Goal: Ask a question

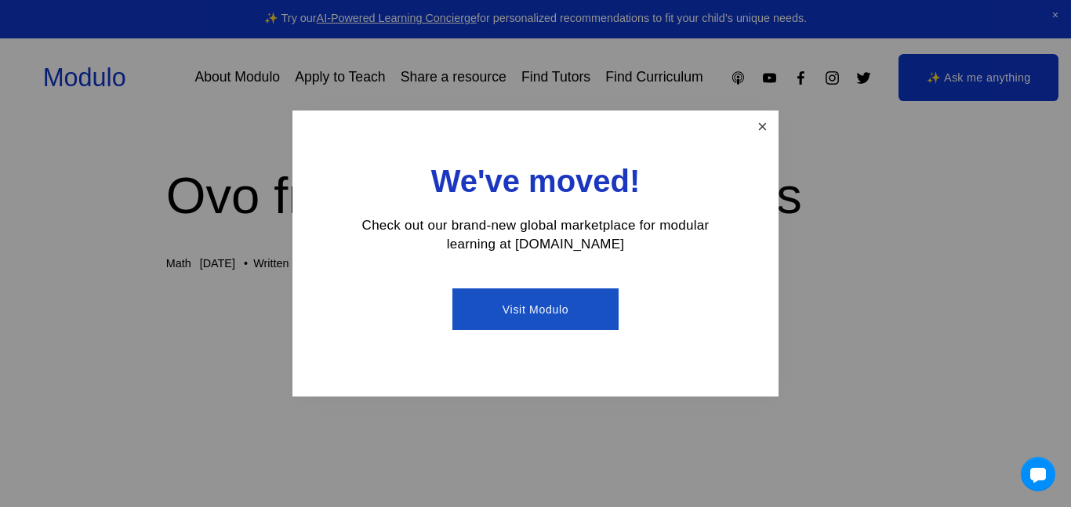
click at [754, 120] on link "Close" at bounding box center [762, 126] width 27 height 27
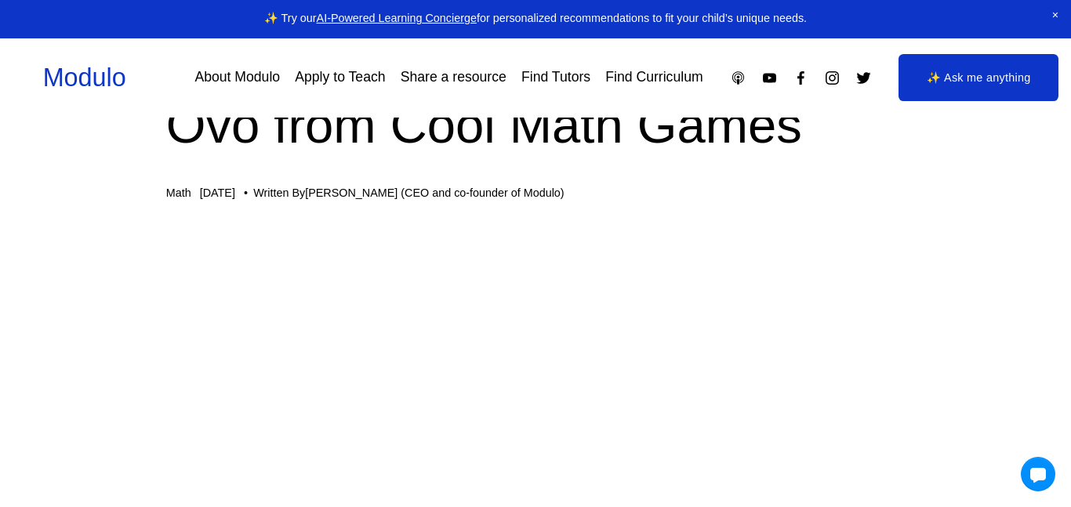
scroll to position [67, 0]
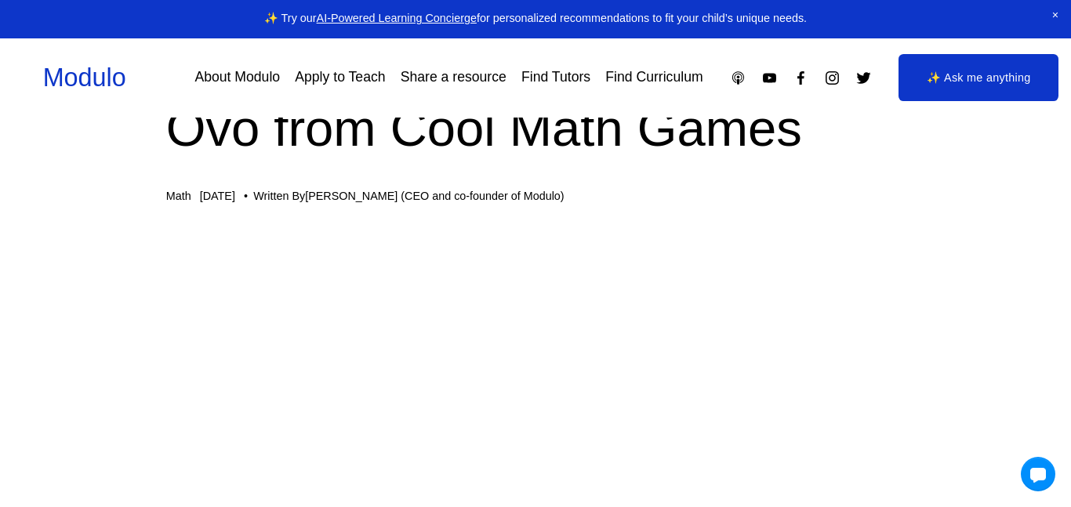
click at [1035, 66] on link "✨ Ask me anything" at bounding box center [978, 77] width 160 height 47
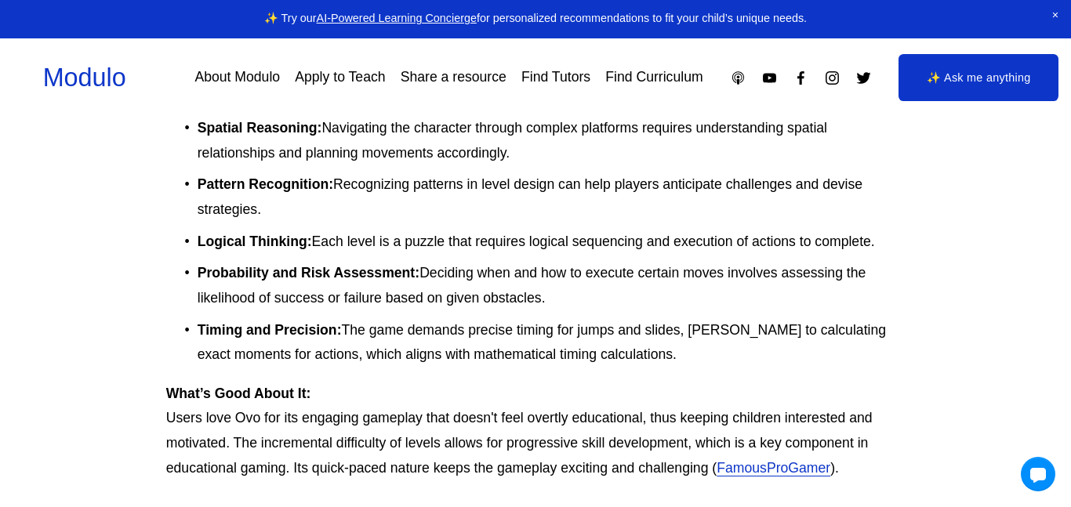
scroll to position [1952, 0]
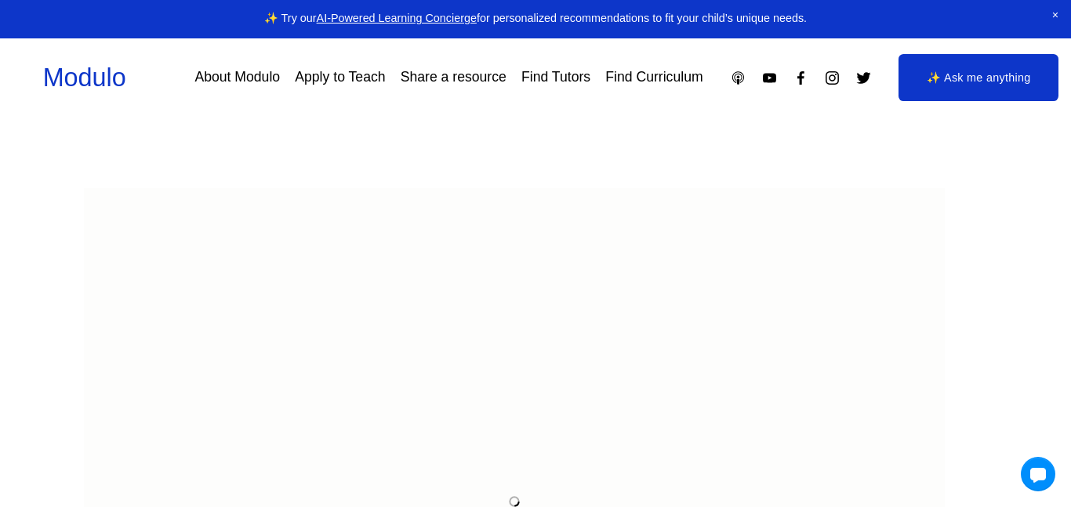
click at [1052, 17] on span "Close Announcement" at bounding box center [1054, 15] width 31 height 31
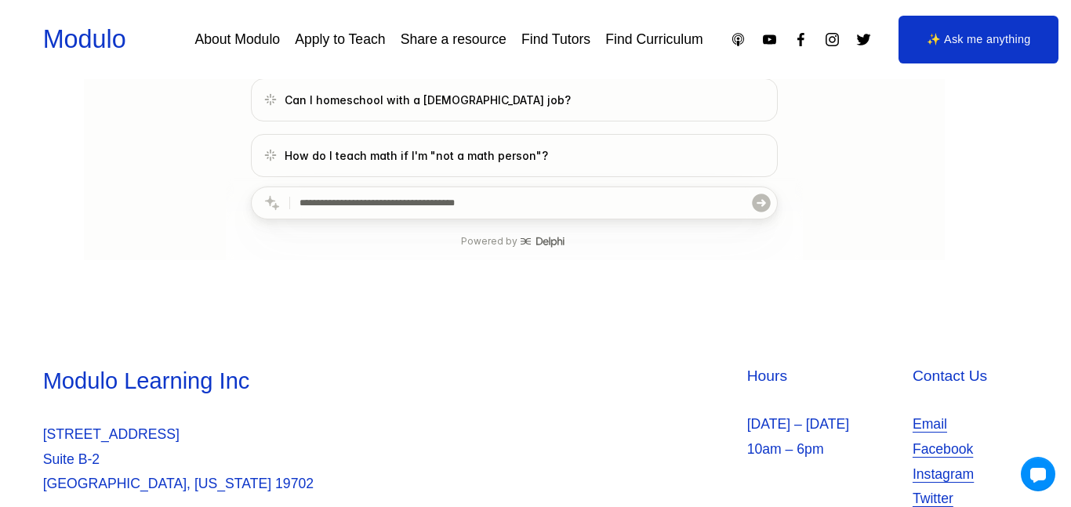
scroll to position [105, 0]
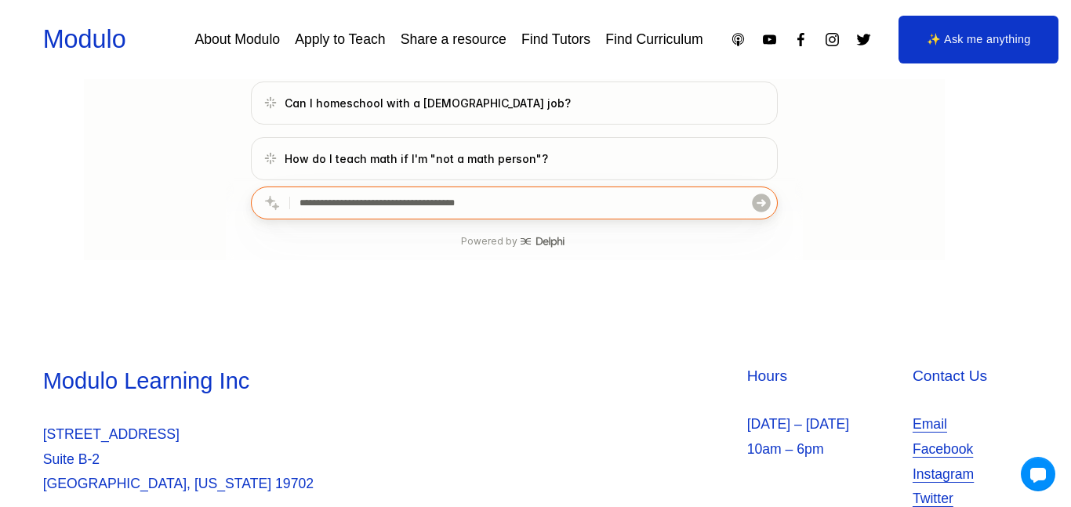
click at [659, 206] on input "text" at bounding box center [524, 203] width 451 height 31
type input "**********"
click at [753, 205] on icon "submit" at bounding box center [761, 203] width 18 height 18
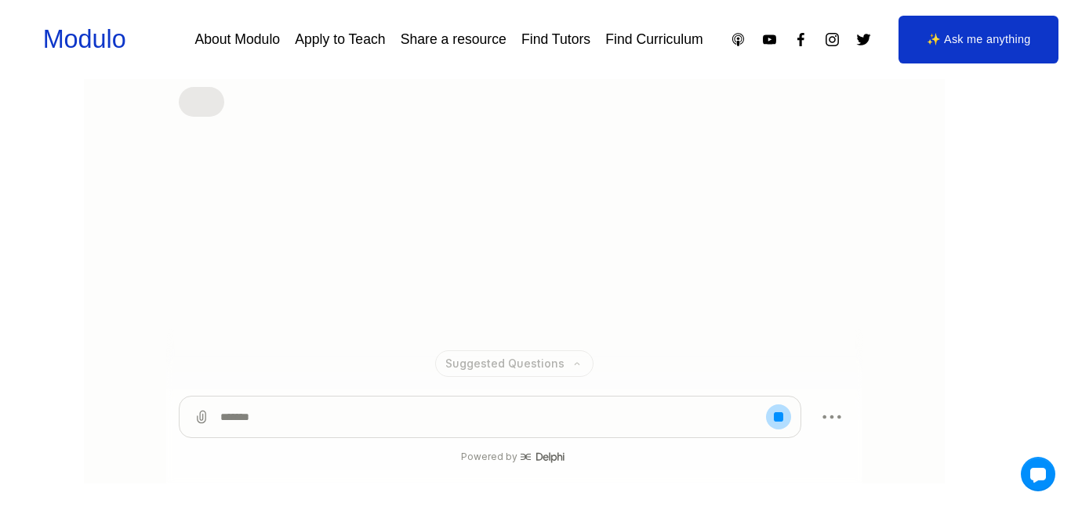
scroll to position [254, 0]
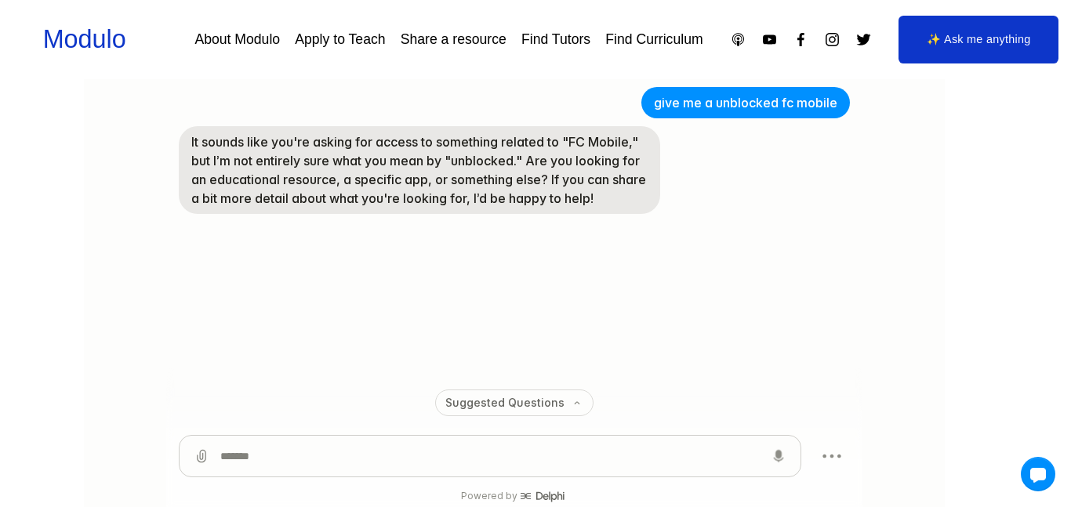
click at [579, 460] on textarea at bounding box center [489, 457] width 539 height 41
click at [579, 460] on textarea at bounding box center [514, 457] width 588 height 41
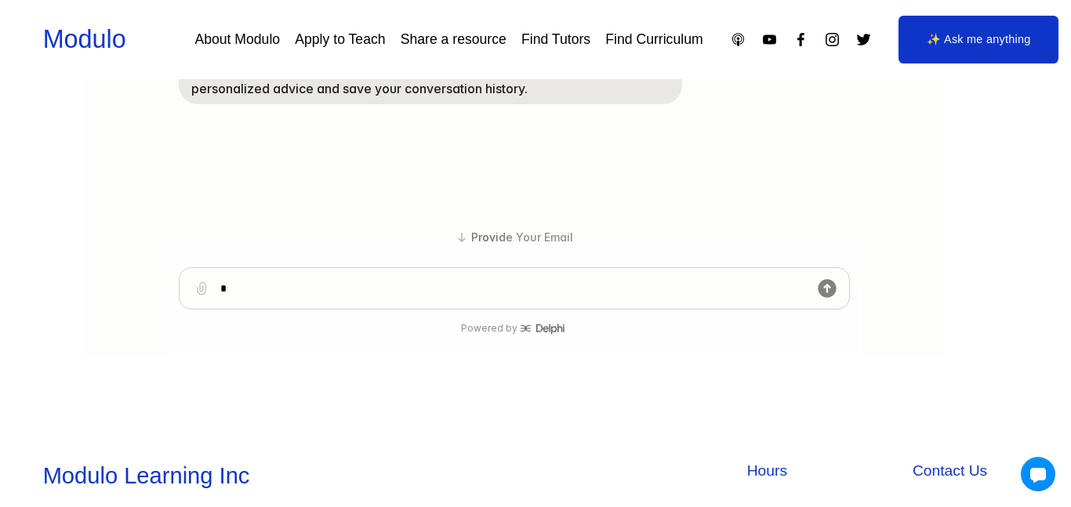
scroll to position [447, 0]
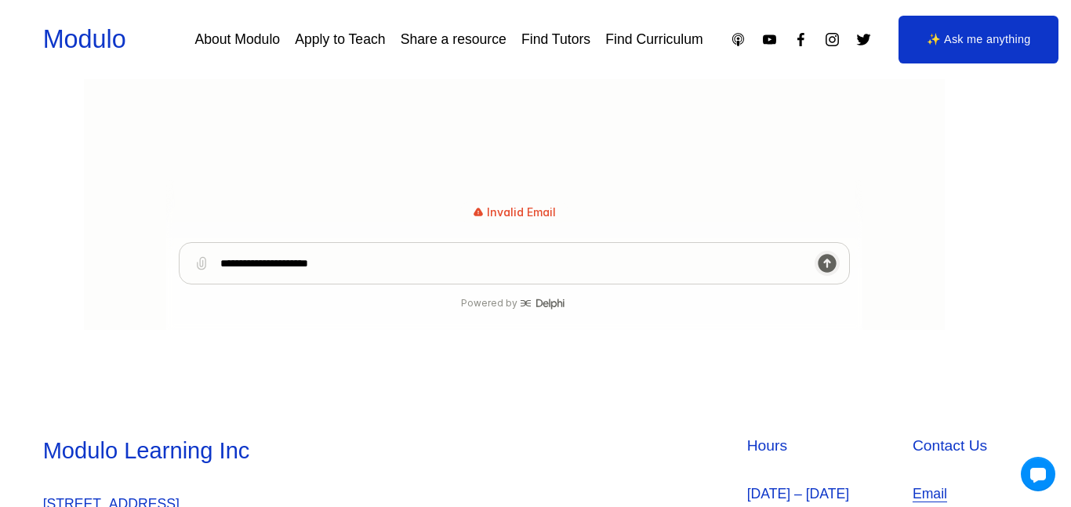
type textarea "**********"
click at [827, 263] on icon "submit" at bounding box center [827, 264] width 22 height 22
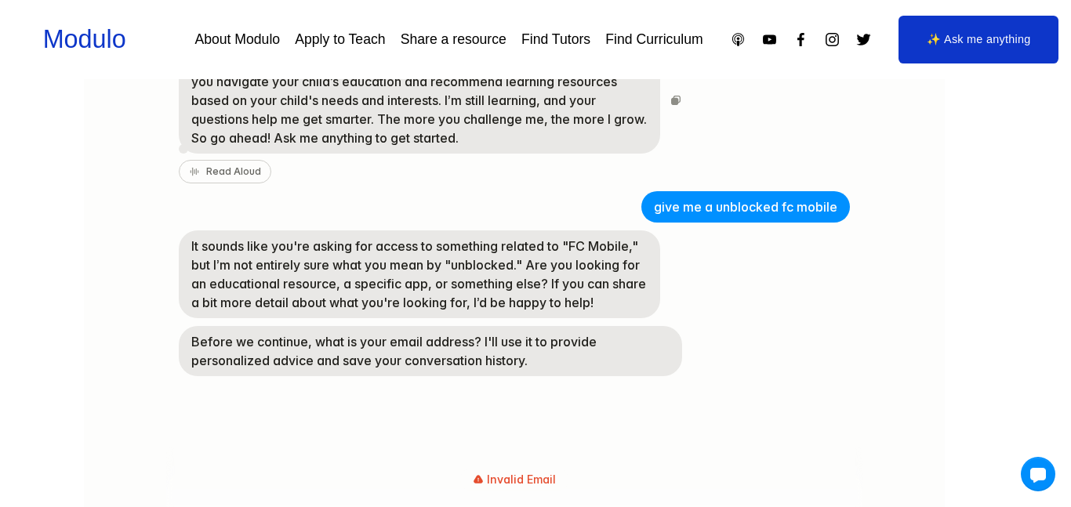
scroll to position [181, 0]
